Goal: Information Seeking & Learning: Find specific fact

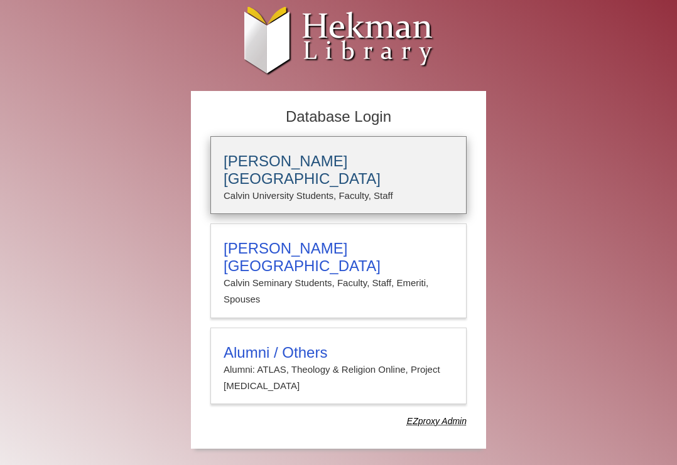
click at [293, 164] on h3 "[PERSON_NAME][GEOGRAPHIC_DATA]" at bounding box center [339, 170] width 230 height 35
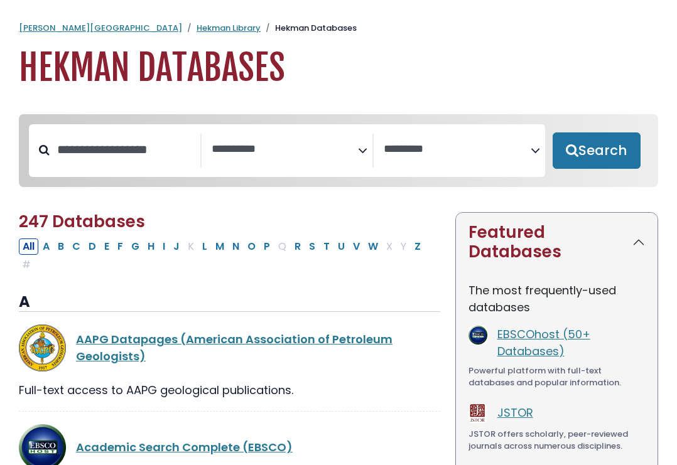
select select "Database Subject Filter"
select select "Database Vendors Filter"
click at [197, 29] on link "Hekman Library" at bounding box center [229, 28] width 64 height 12
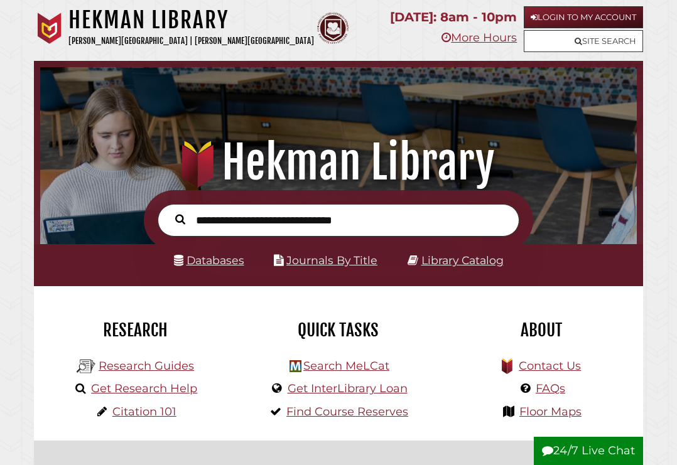
click at [567, 17] on link "Login to My Account" at bounding box center [583, 17] width 119 height 22
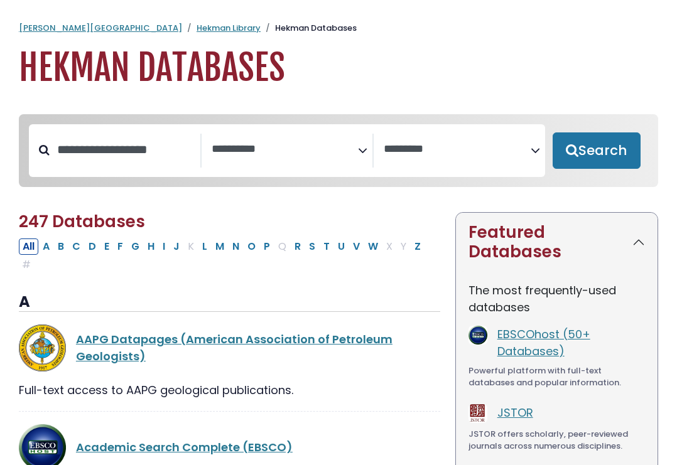
select select "Database Subject Filter"
select select "Database Vendors Filter"
click at [100, 156] on input "Search database by title or keyword" at bounding box center [125, 149] width 151 height 21
paste input "**********"
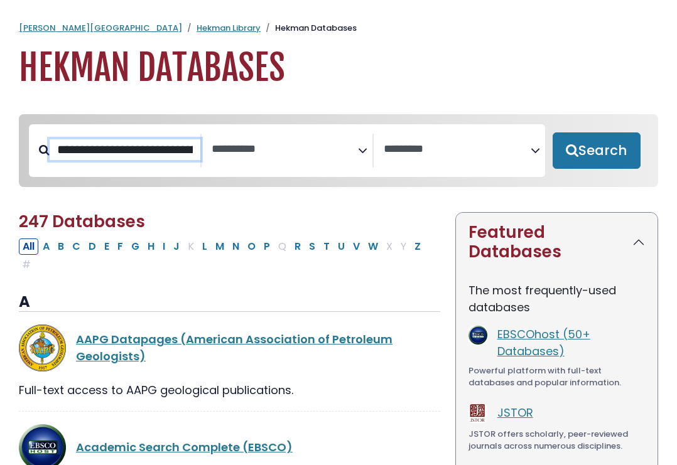
click at [60, 153] on input "**********" at bounding box center [125, 149] width 151 height 21
type input "**********"
click at [596, 151] on button "Search" at bounding box center [596, 150] width 88 height 36
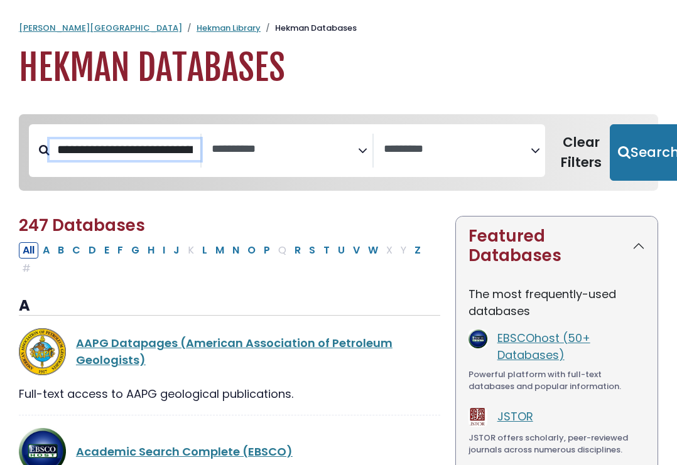
select select "Database Subject Filter"
select select "Database Vendors Filter"
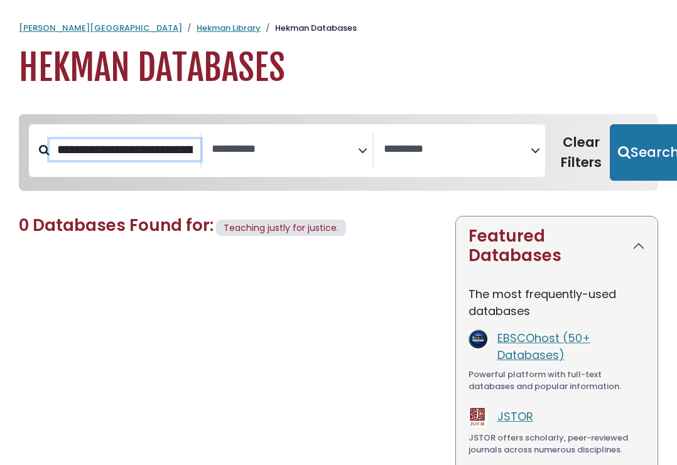
drag, startPoint x: 58, startPoint y: 152, endPoint x: 240, endPoint y: 151, distance: 182.1
click at [240, 151] on div "**********" at bounding box center [287, 150] width 516 height 53
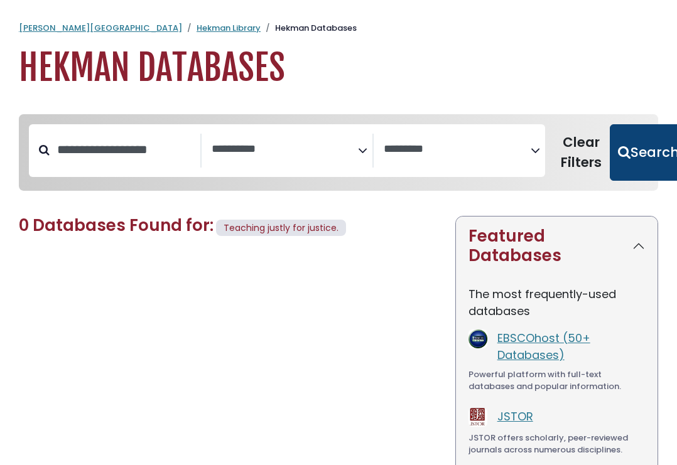
click at [633, 140] on button "Search" at bounding box center [648, 152] width 77 height 57
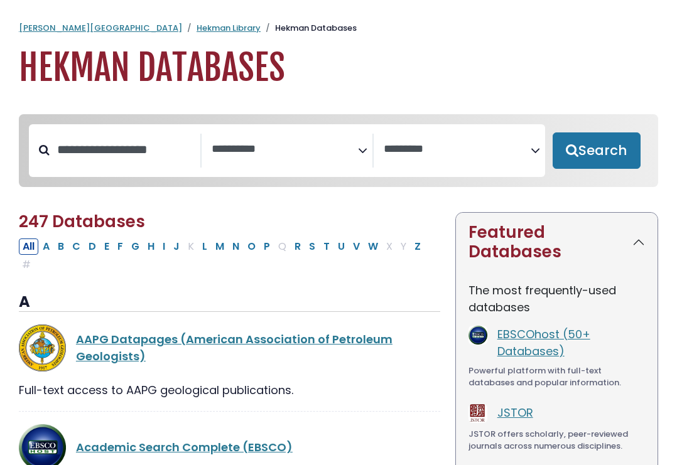
select select "Database Subject Filter"
select select "Database Vendors Filter"
click at [197, 27] on link "Hekman Library" at bounding box center [229, 28] width 64 height 12
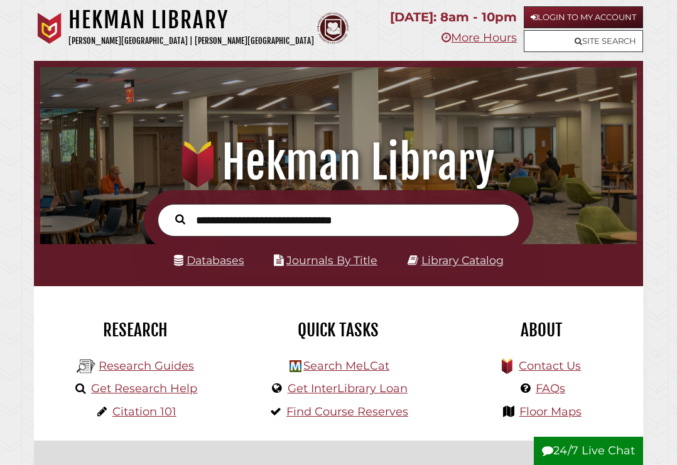
scroll to position [197, 590]
click at [618, 18] on link "Login to My Account" at bounding box center [583, 17] width 119 height 22
